Goal: Task Accomplishment & Management: Use online tool/utility

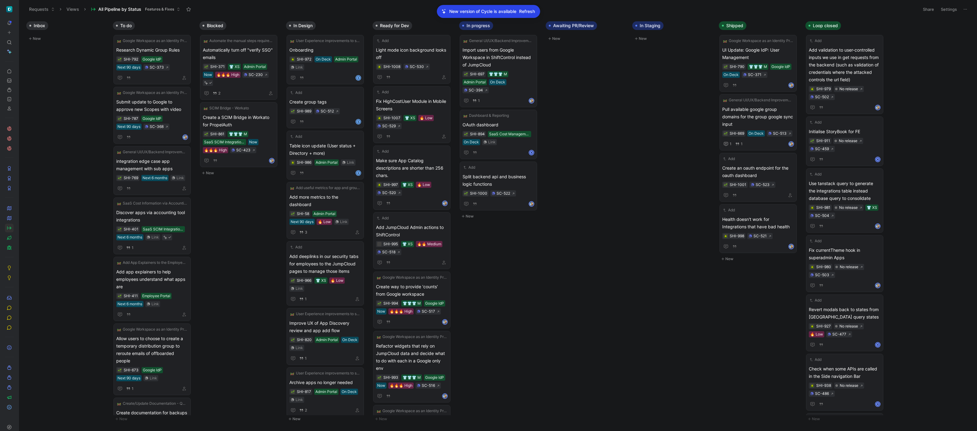
click at [528, 9] on span "Refresh" at bounding box center [527, 11] width 16 height 7
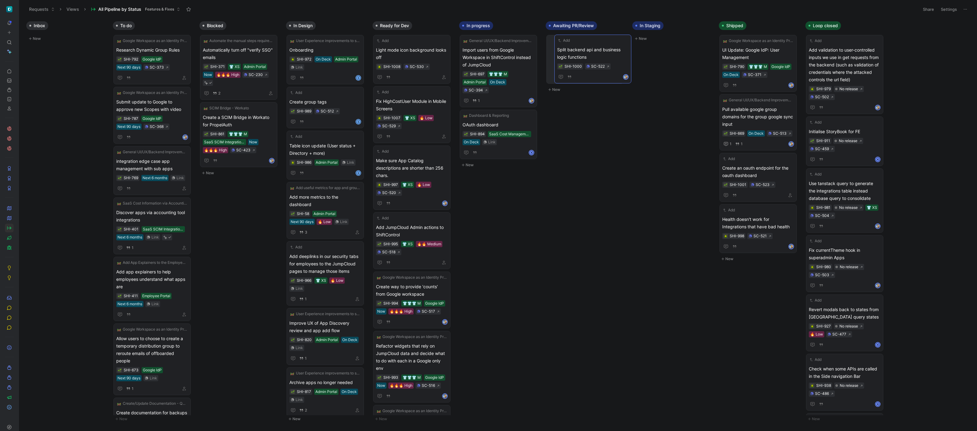
drag, startPoint x: 609, startPoint y: 94, endPoint x: 596, endPoint y: 53, distance: 42.5
click at [92, 162] on body "To pick up a draggable item, press the space bar. While dragging, use the arrow…" at bounding box center [488, 215] width 977 height 431
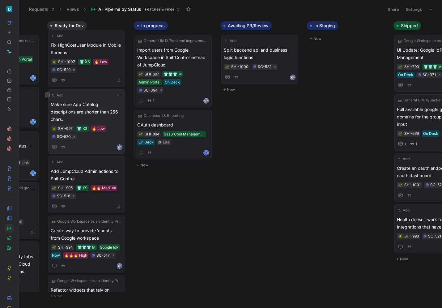
scroll to position [58, 0]
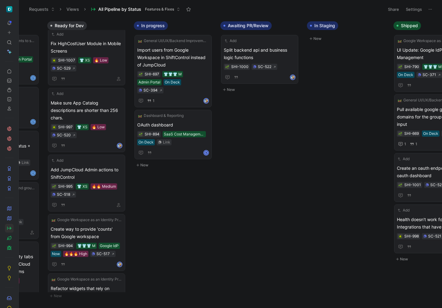
click at [248, 195] on div "Inbox New To do Google Workspace as an Identity Provider (IdP) Integration Rese…" at bounding box center [230, 162] width 423 height 289
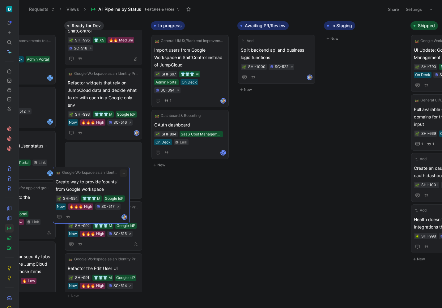
scroll to position [0, 304]
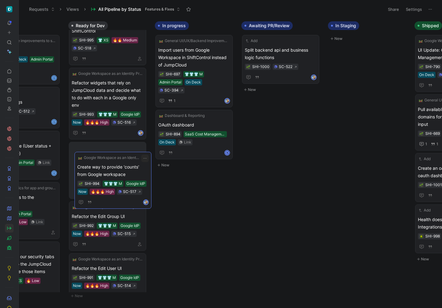
drag, startPoint x: 94, startPoint y: 82, endPoint x: 118, endPoint y: 159, distance: 80.4
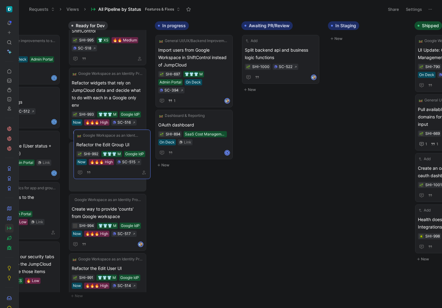
drag, startPoint x: 113, startPoint y: 215, endPoint x: 113, endPoint y: 160, distance: 55.6
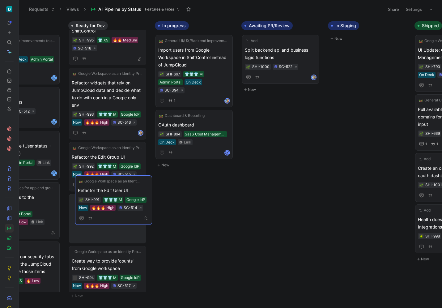
drag, startPoint x: 113, startPoint y: 266, endPoint x: 120, endPoint y: 189, distance: 78.1
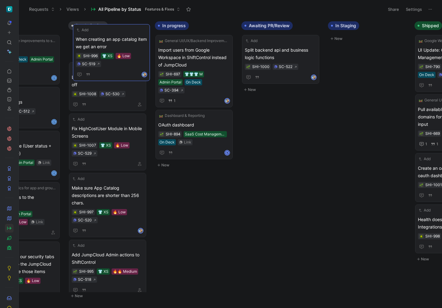
scroll to position [0, 0]
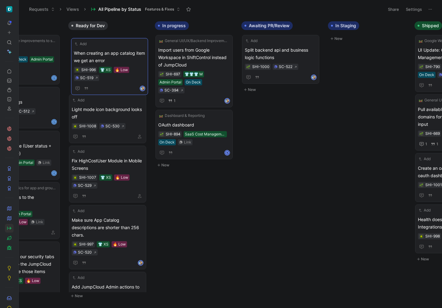
drag, startPoint x: 120, startPoint y: 172, endPoint x: 122, endPoint y: 56, distance: 115.9
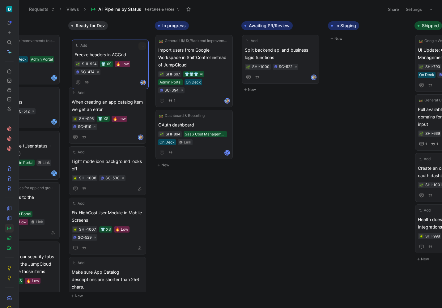
drag, startPoint x: 124, startPoint y: 142, endPoint x: 127, endPoint y: 54, distance: 88.4
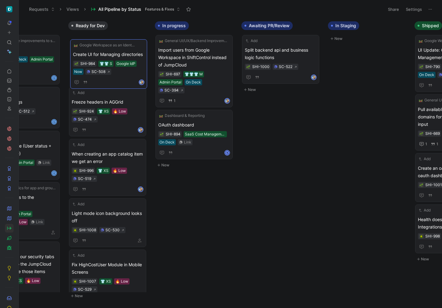
drag, startPoint x: 112, startPoint y: 169, endPoint x: 113, endPoint y: 51, distance: 118.1
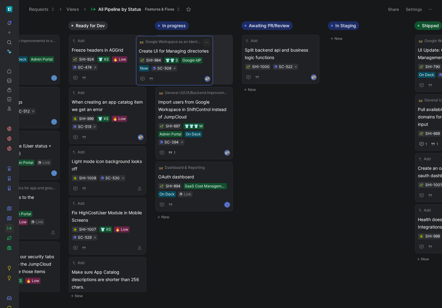
drag, startPoint x: 124, startPoint y: 51, endPoint x: 198, endPoint y: 52, distance: 73.6
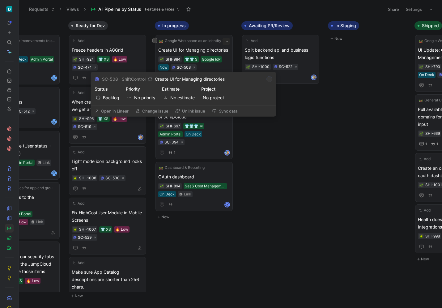
click at [119, 110] on button "Open in Linear" at bounding box center [111, 111] width 39 height 9
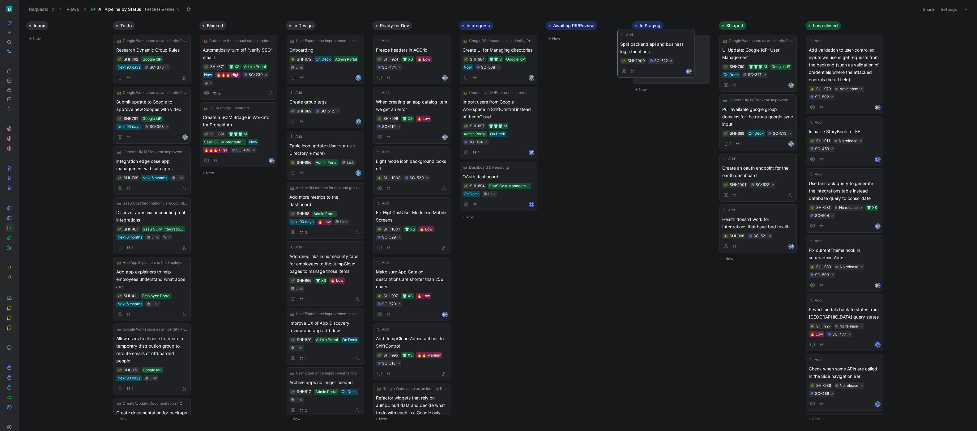
drag, startPoint x: 597, startPoint y: 54, endPoint x: 668, endPoint y: 48, distance: 71.4
